Goal: Navigation & Orientation: Find specific page/section

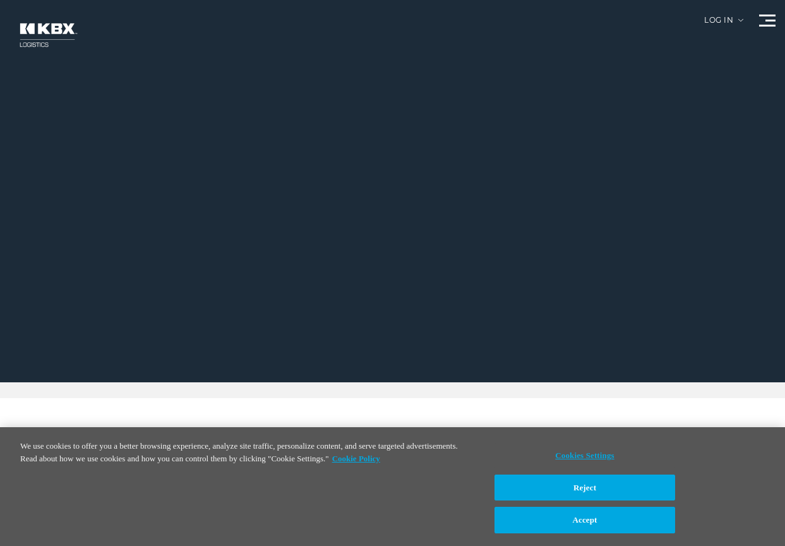
click at [709, 12] on div at bounding box center [397, 191] width 795 height 382
click at [715, 22] on div "Log in" at bounding box center [723, 24] width 39 height 17
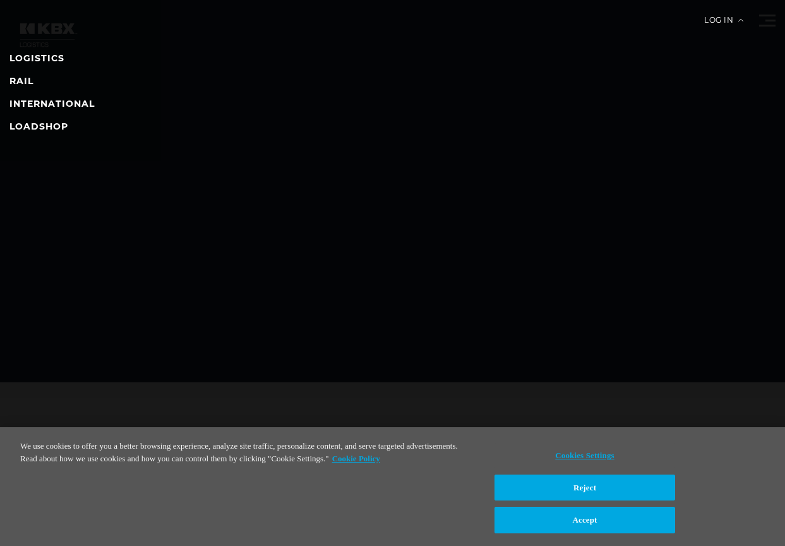
click at [37, 80] on li "RAIL" at bounding box center [392, 80] width 766 height 15
click at [20, 78] on link "RAIL" at bounding box center [21, 80] width 24 height 11
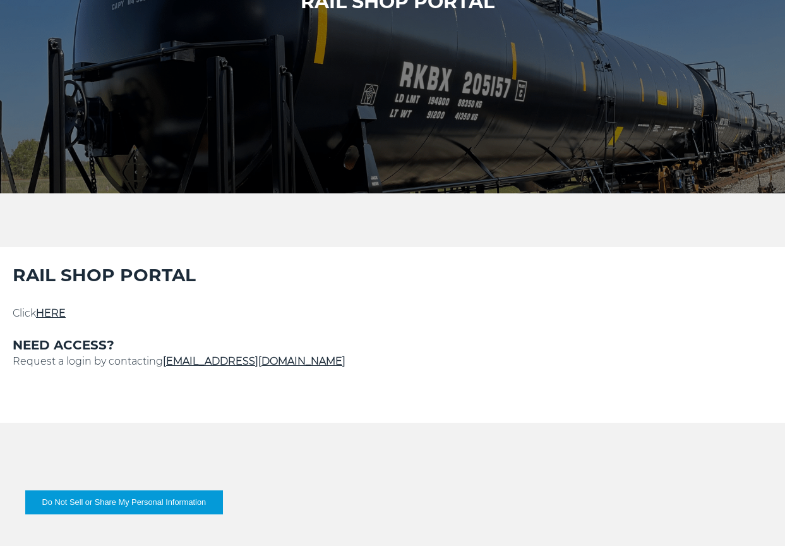
scroll to position [190, 0]
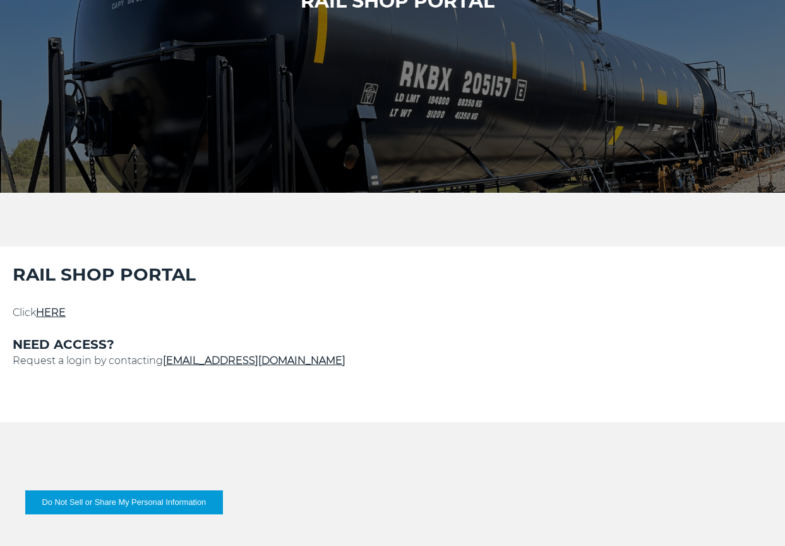
click at [50, 315] on link "HERE" at bounding box center [51, 312] width 30 height 12
